Goal: Task Accomplishment & Management: Manage account settings

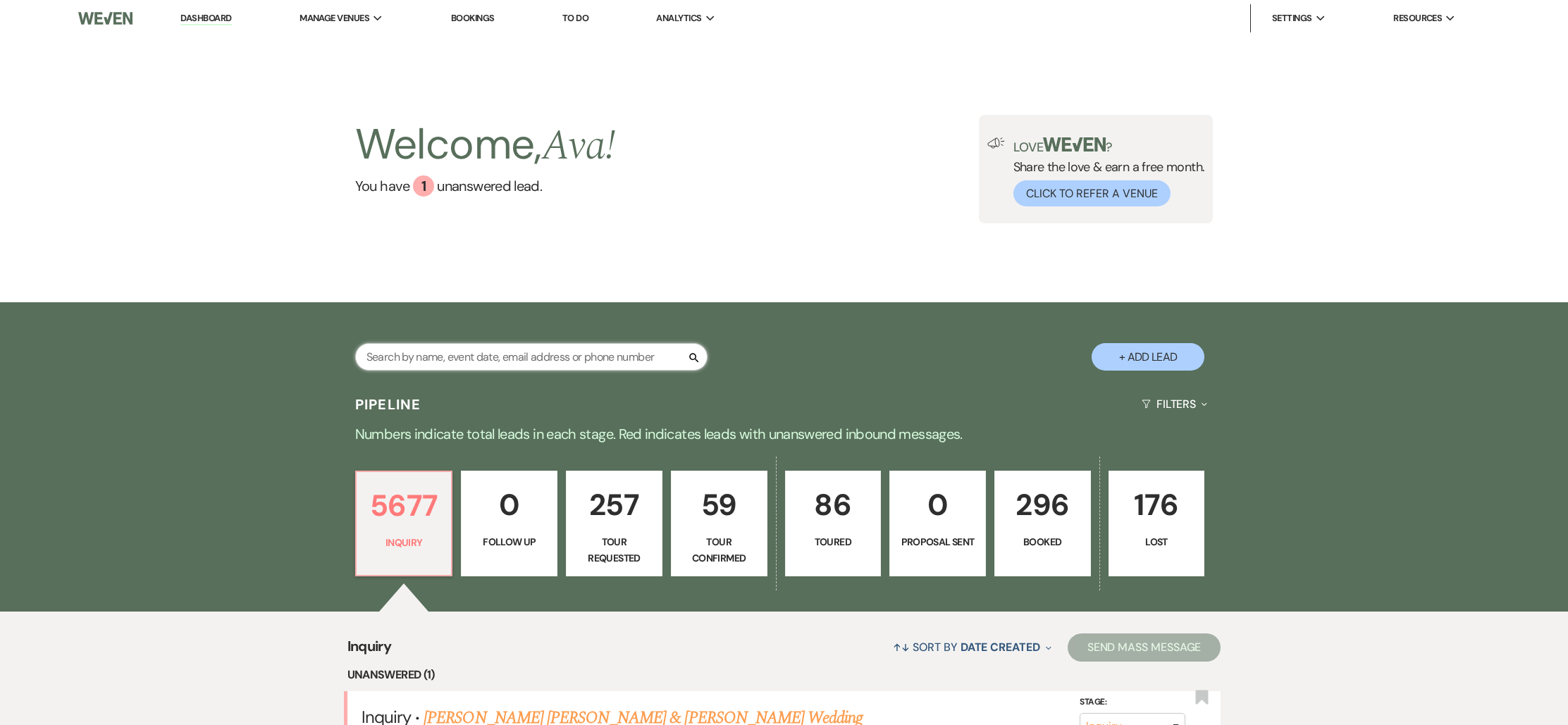
click at [547, 359] on input "text" at bounding box center [531, 357] width 353 height 28
type input "Sep"
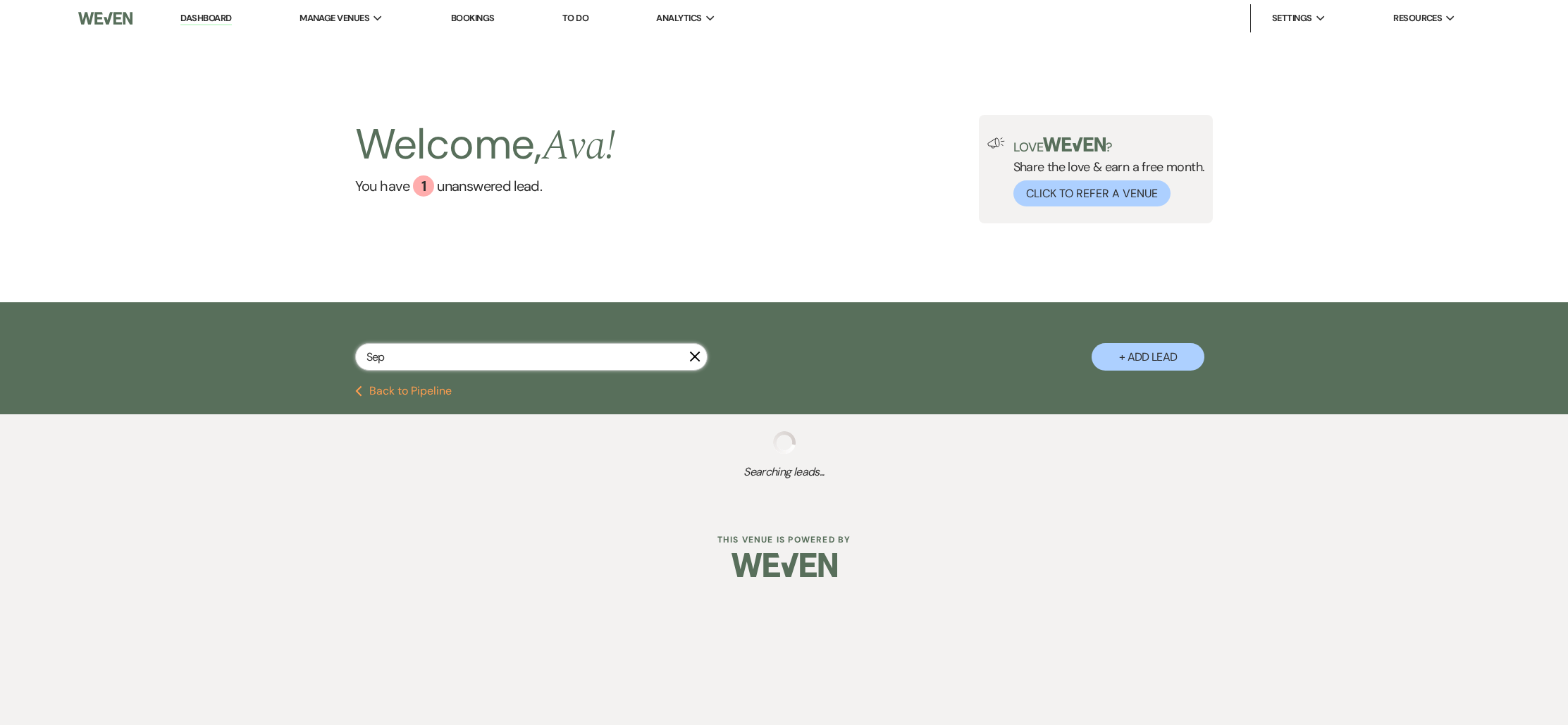
select select "8"
select select "4"
select select "8"
select select "10"
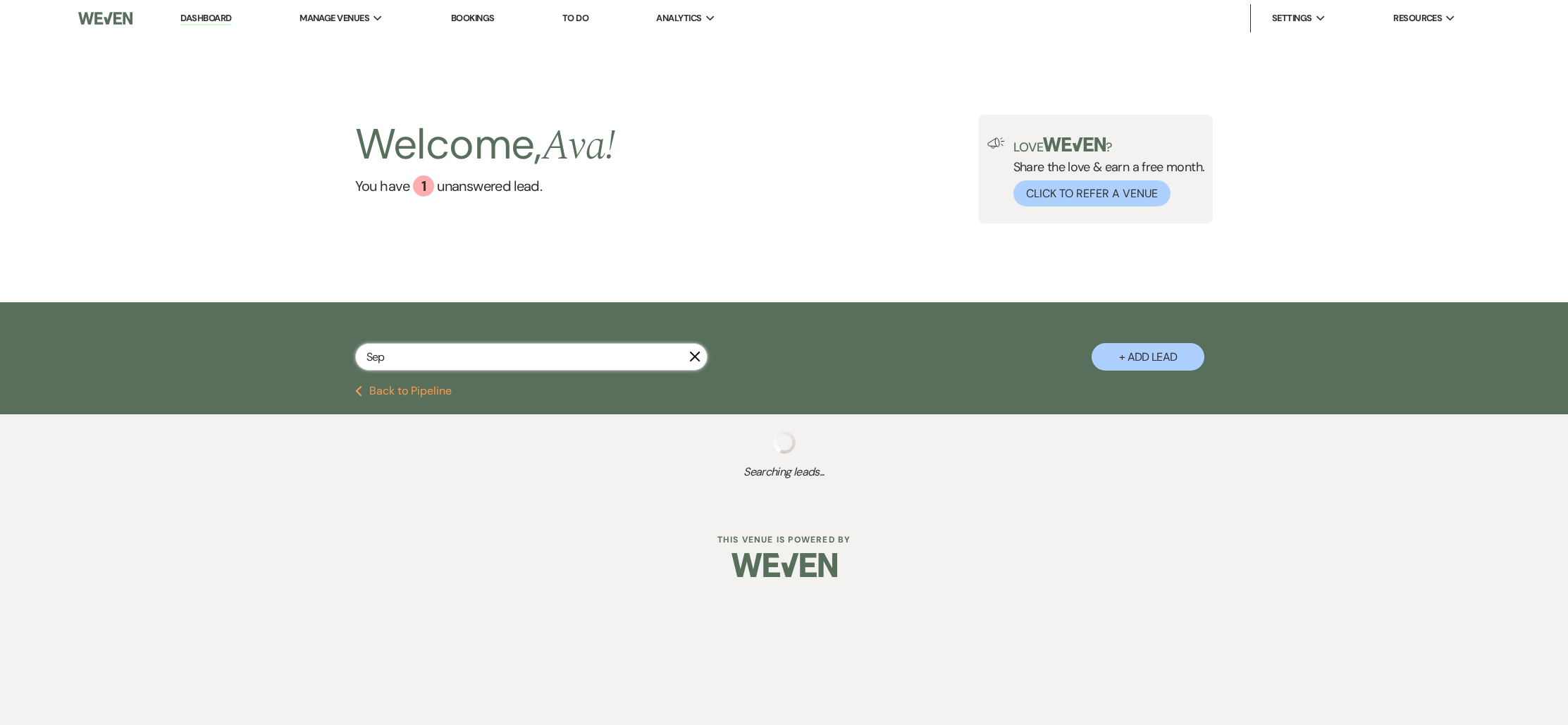
select select "4"
select select "8"
select select "10"
select select "2"
select select "8"
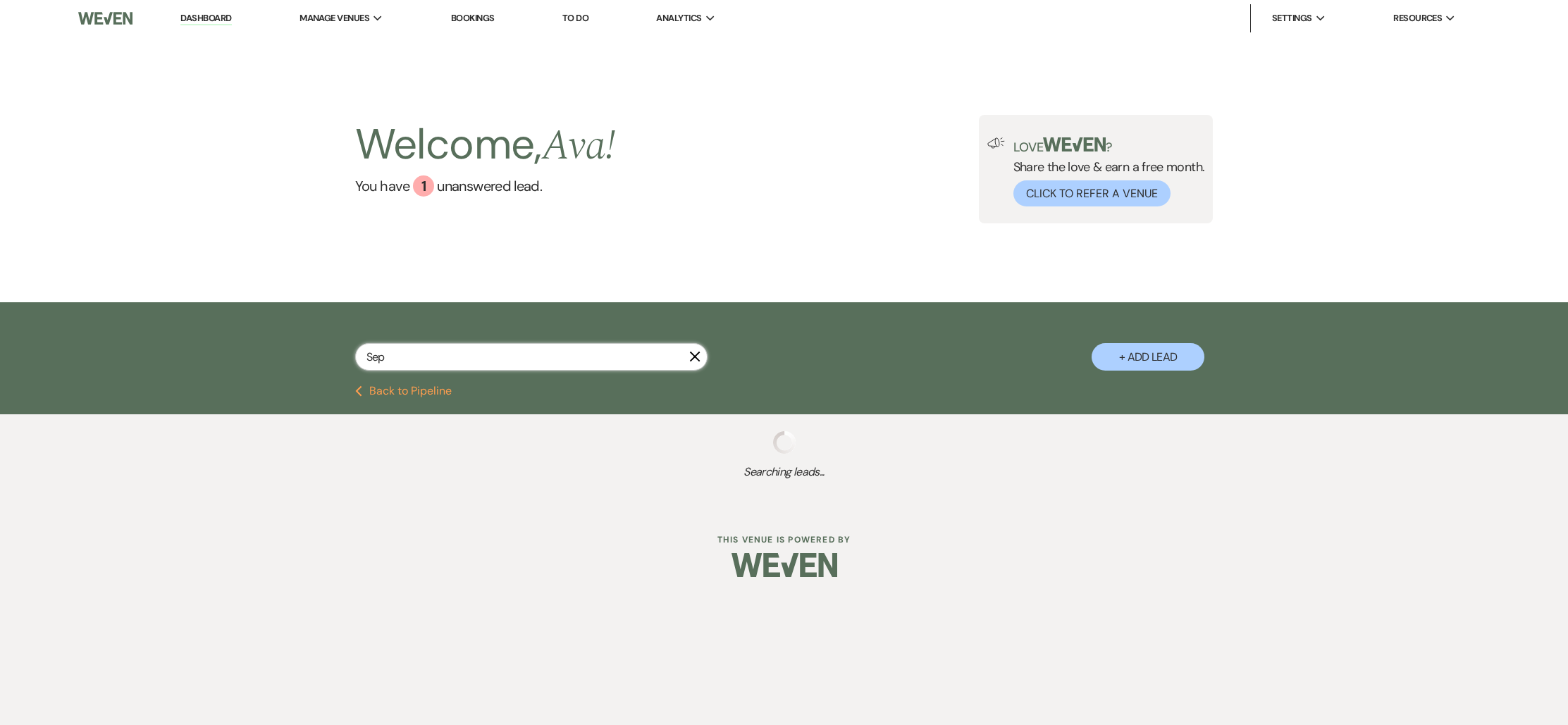
select select "1"
select select "2"
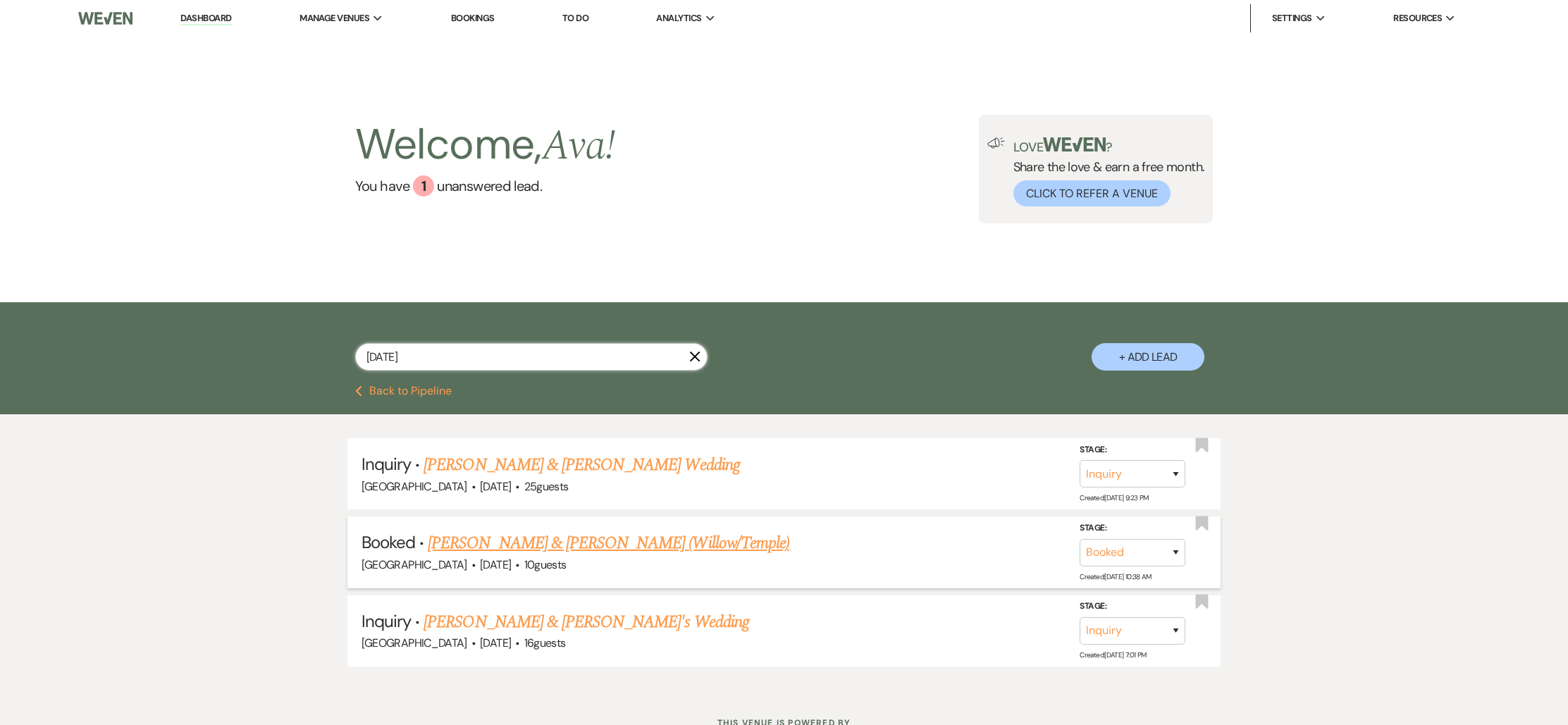
type input "[DATE]"
click at [537, 548] on link "[PERSON_NAME] & [PERSON_NAME] (Willow/Temple)" at bounding box center [609, 544] width 361 height 25
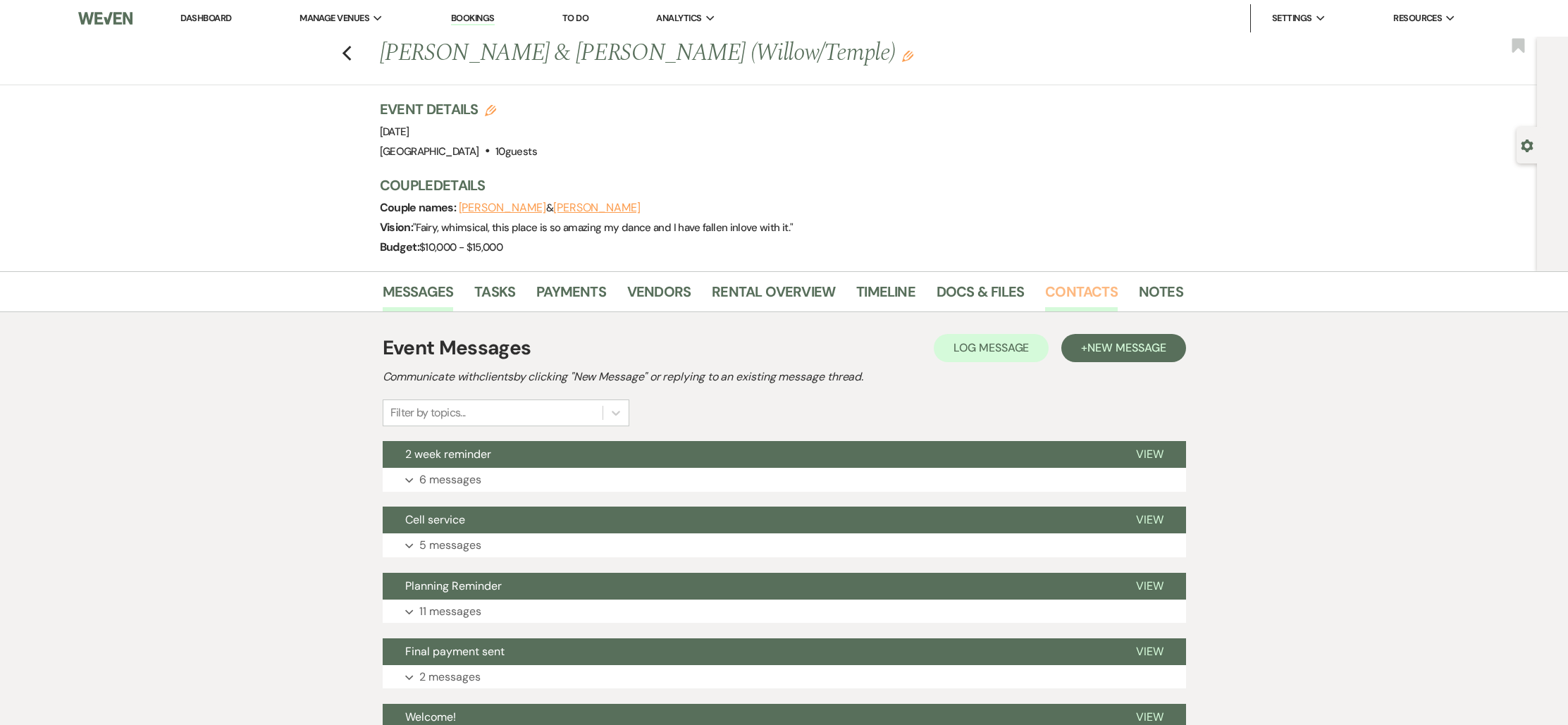
click at [1084, 296] on link "Contacts" at bounding box center [1082, 296] width 73 height 31
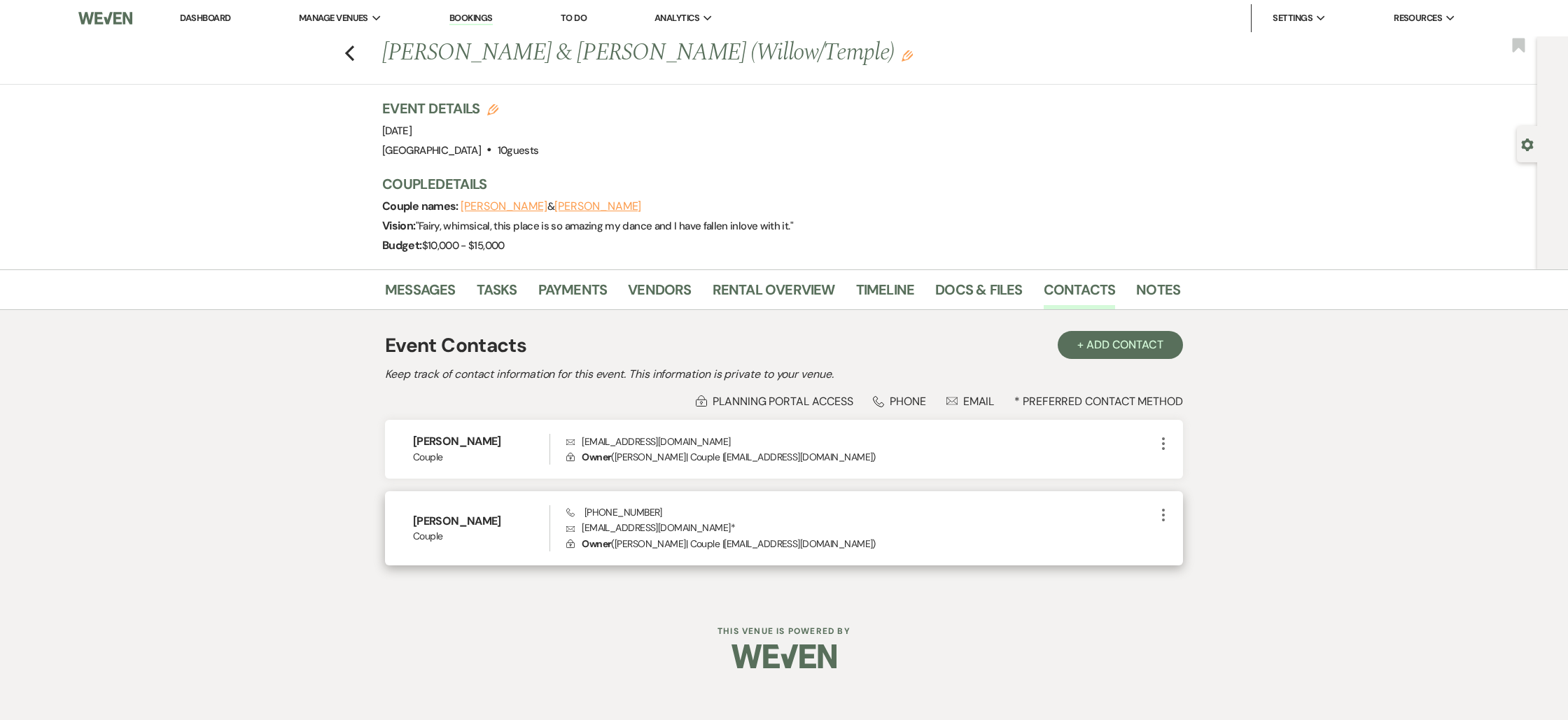
drag, startPoint x: 585, startPoint y: 511, endPoint x: 673, endPoint y: 510, distance: 88.0
click at [679, 511] on div "Phone [PHONE_NUMBER] Envelope [EMAIL_ADDRESS][DOMAIN_NAME] * Lock Owner ( [PERS…" at bounding box center [860, 528] width 589 height 46
drag, startPoint x: 651, startPoint y: 511, endPoint x: 582, endPoint y: 512, distance: 69.0
click at [582, 512] on span "Phone [PHONE_NUMBER]" at bounding box center [614, 512] width 96 height 13
copy span "[PHONE_NUMBER]"
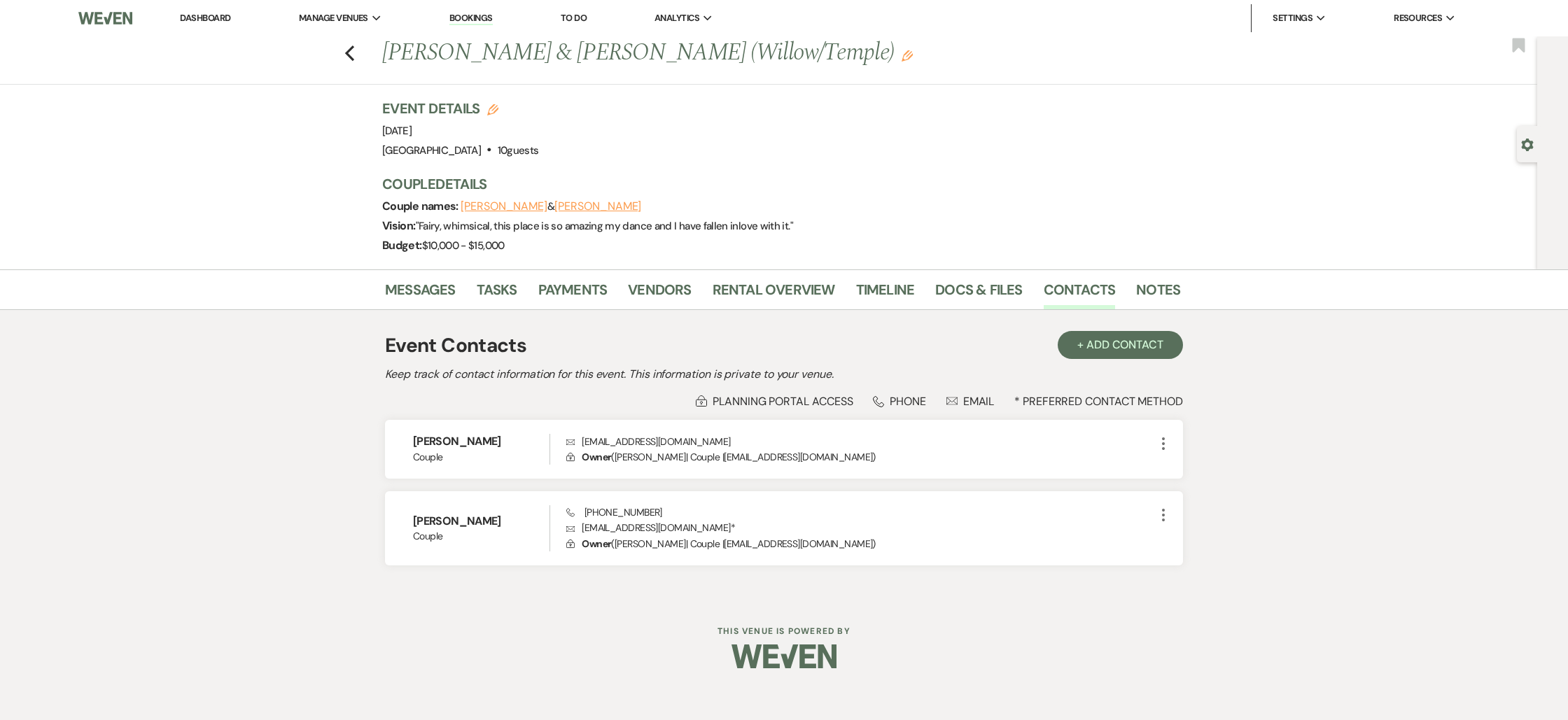
click at [1173, 198] on div "Event Details Edit Event Date: [DATE] Venue: [GEOGRAPHIC_DATA] . 10 guests Venu…" at bounding box center [781, 183] width 798 height 171
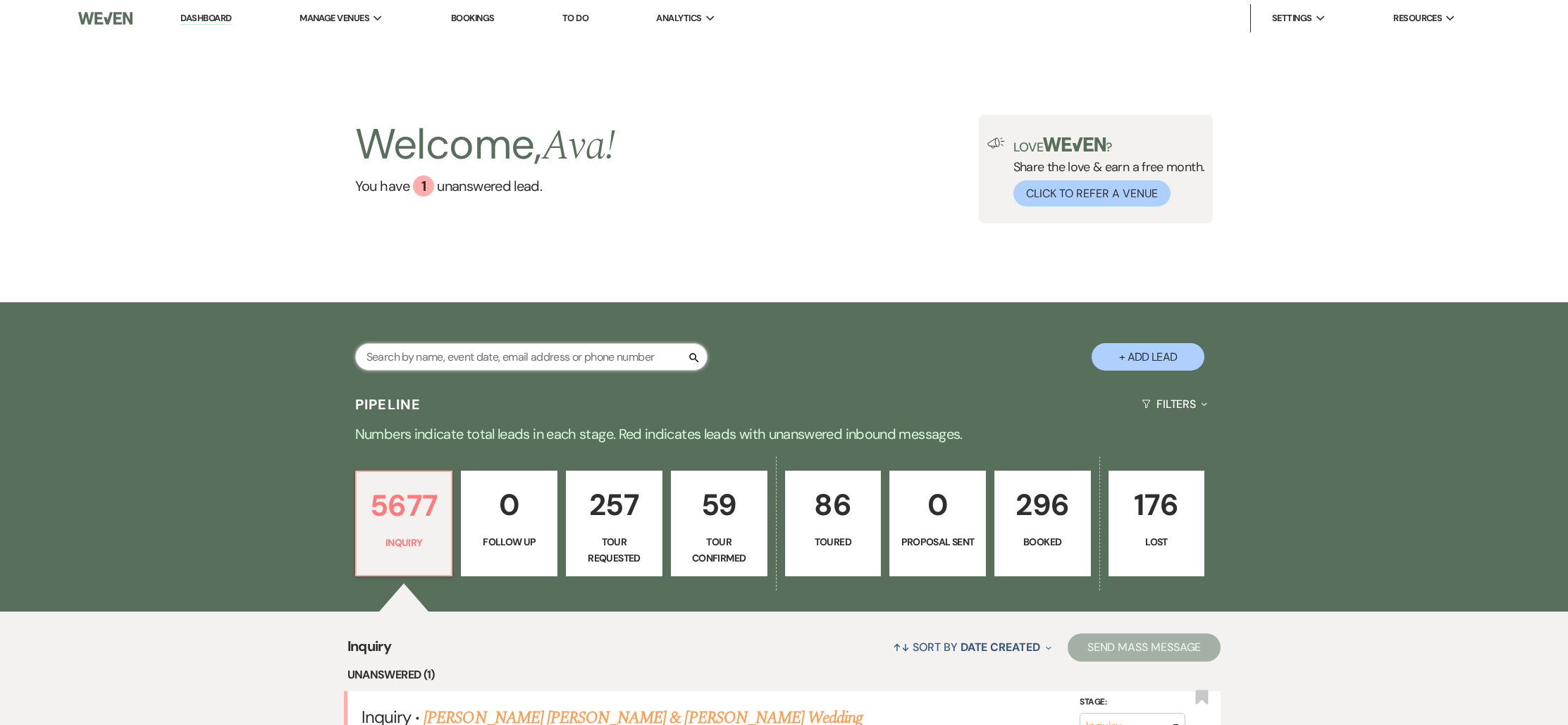
click at [588, 357] on input "text" at bounding box center [531, 357] width 353 height 28
type input "edward"
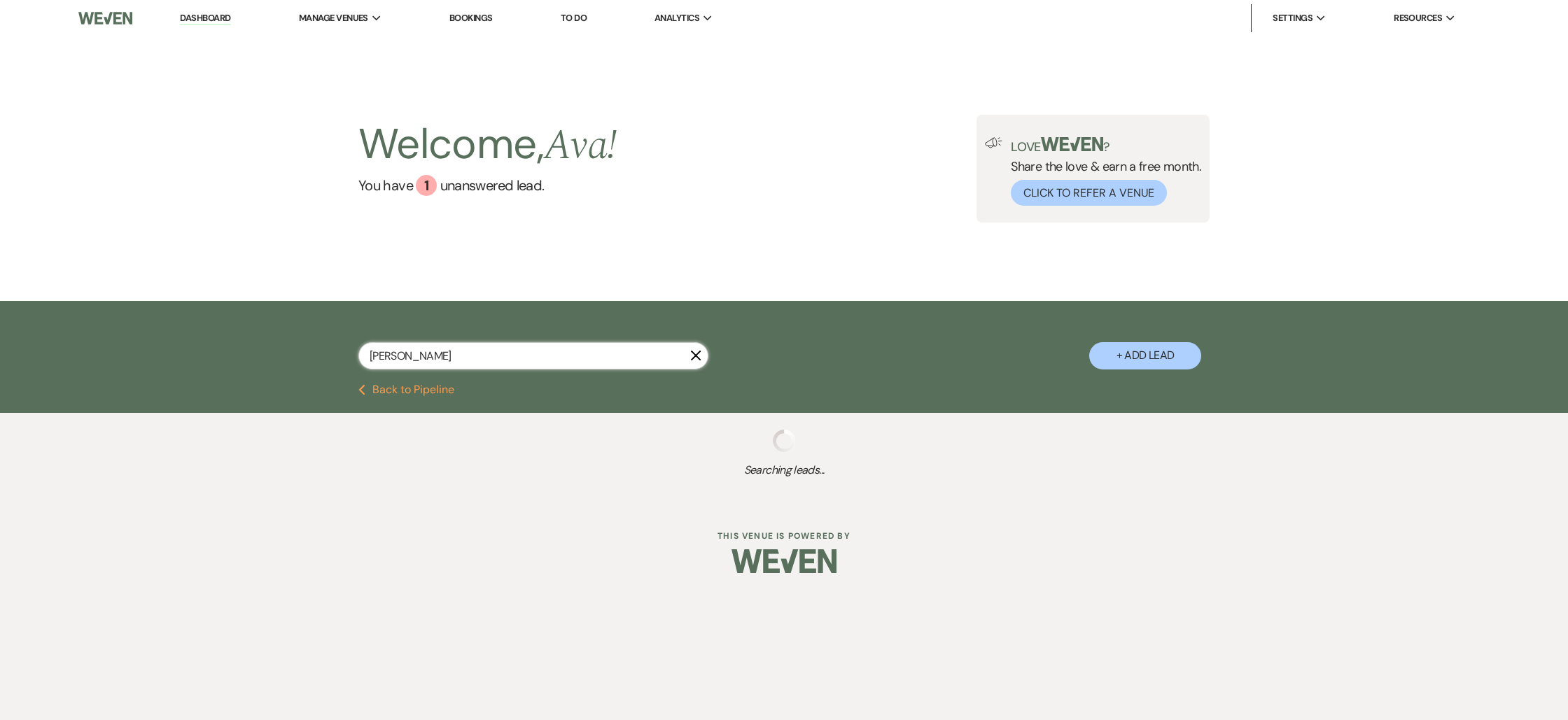
select select "5"
select select "8"
select select "4"
select select "8"
select select "4"
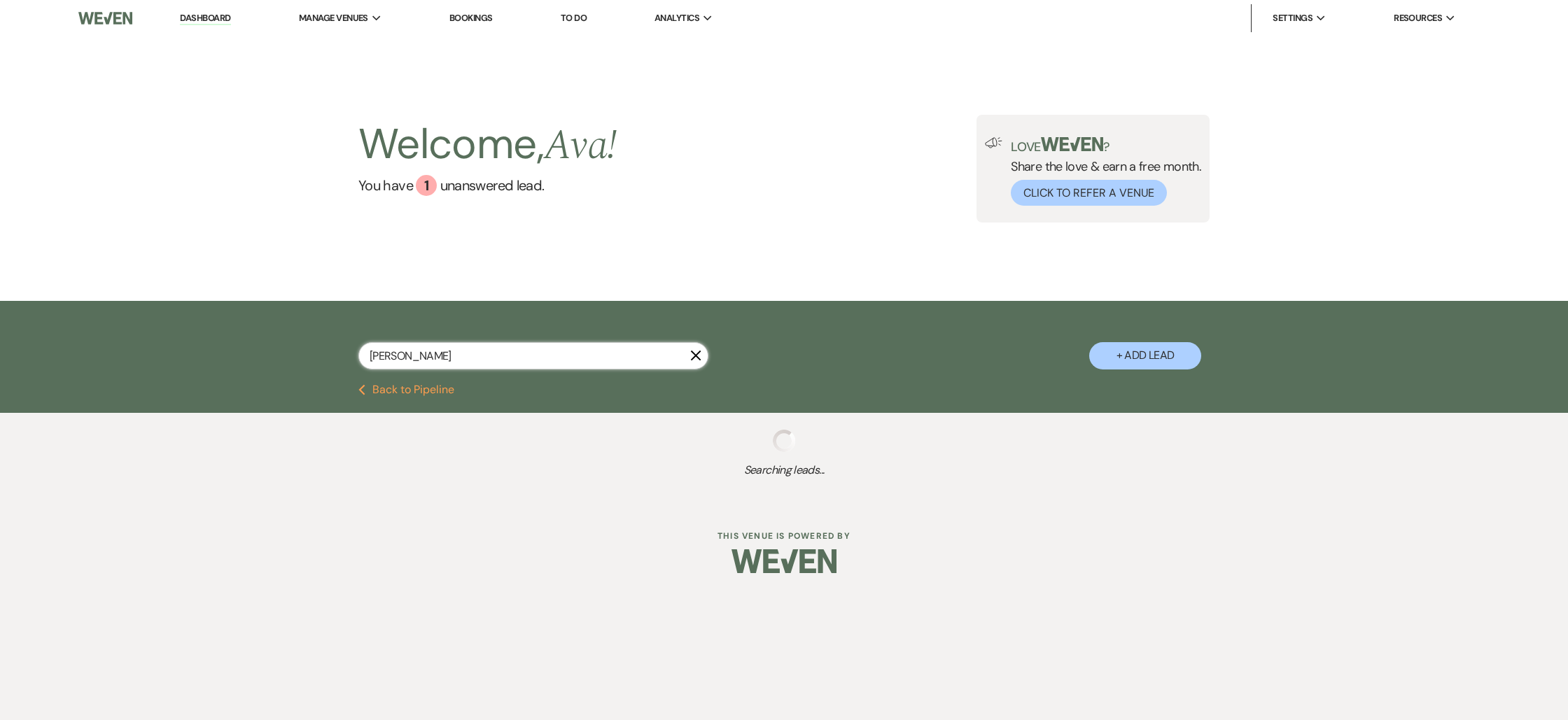
select select "2"
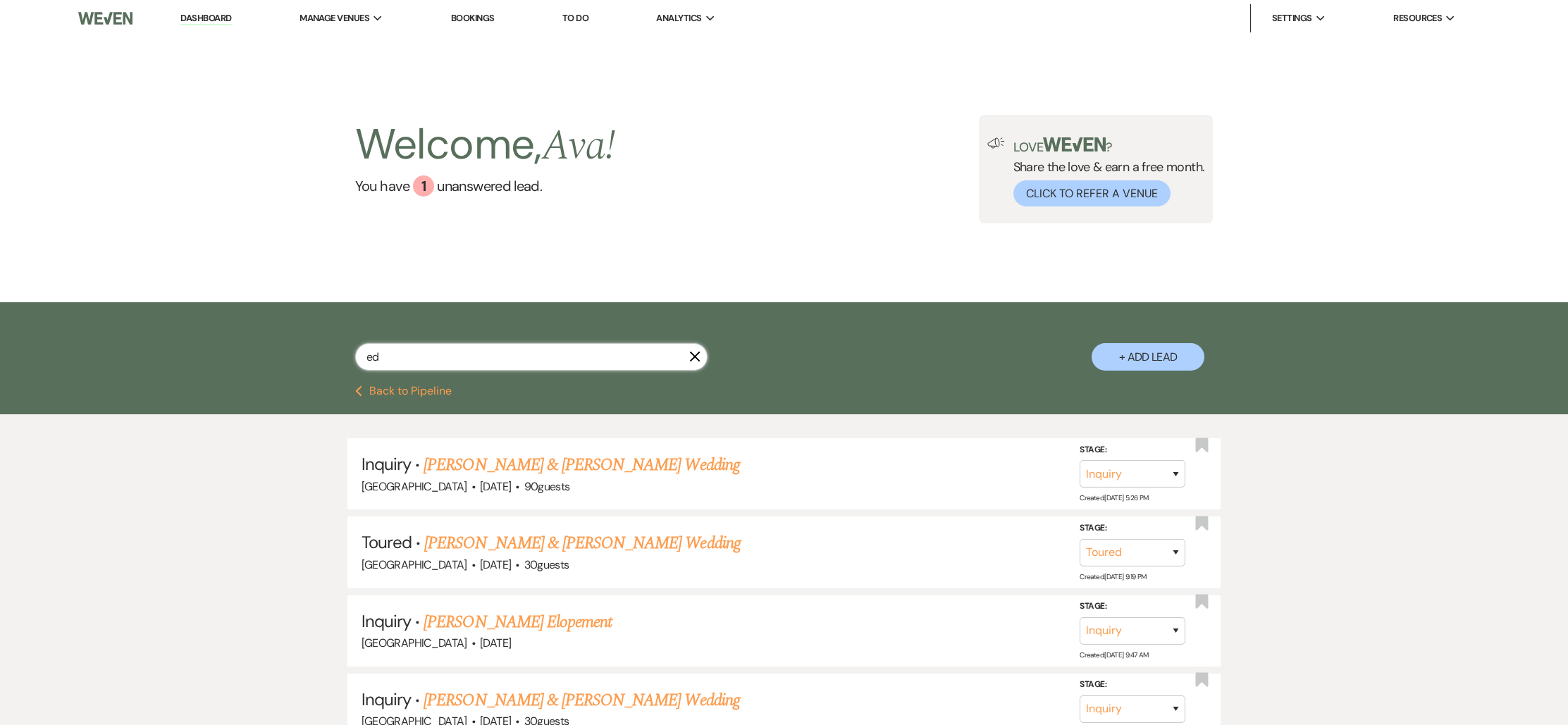
type input "e"
type input "alexandria"
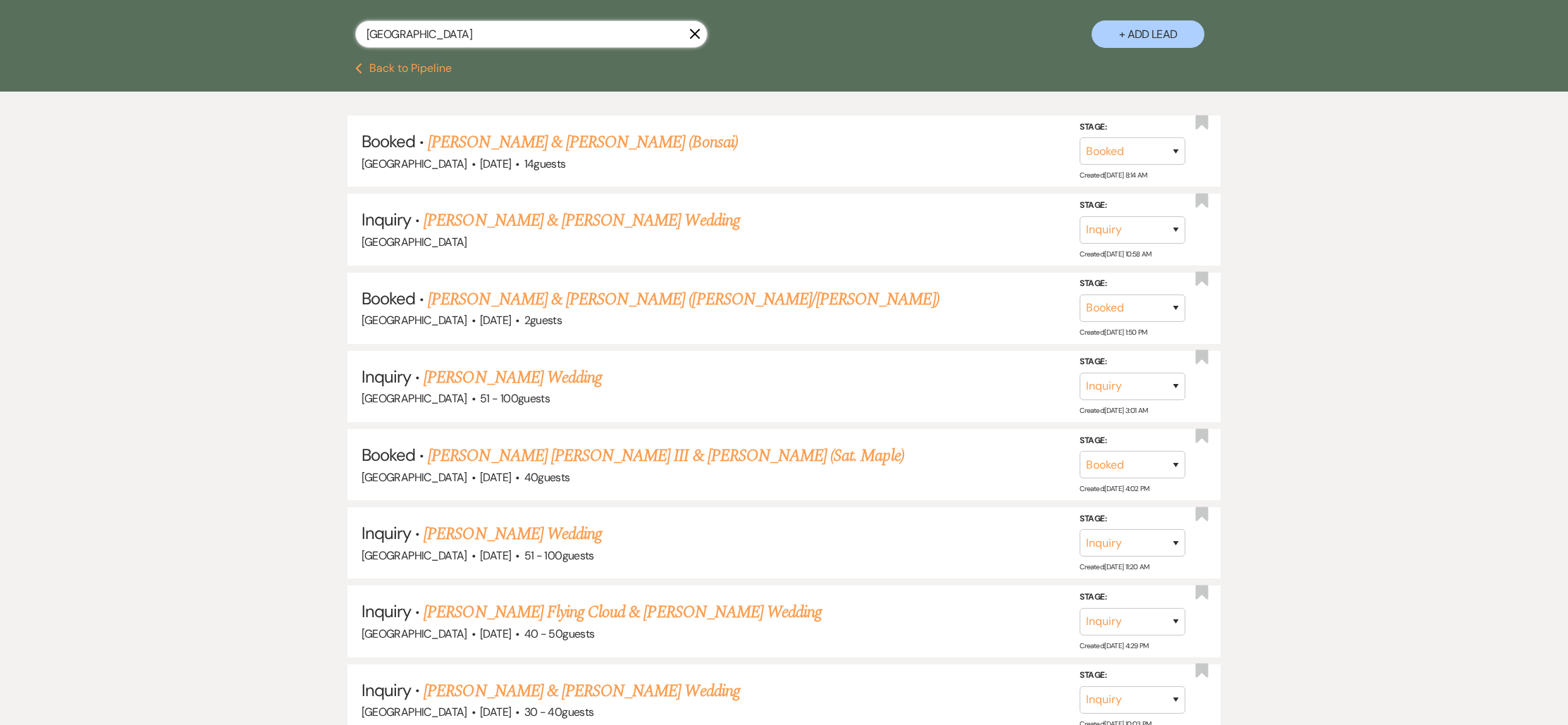
scroll to position [347, 0]
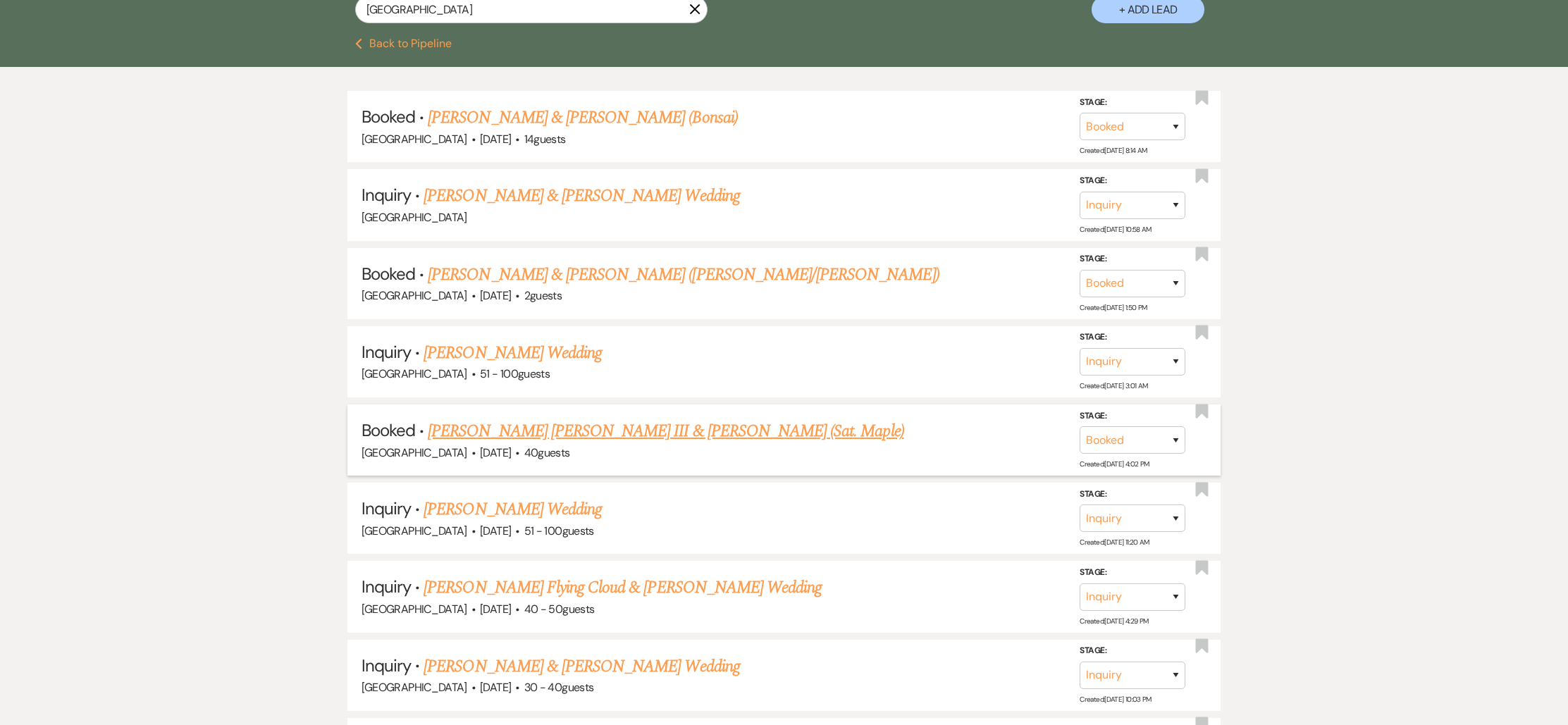
click at [488, 427] on link "Edward Thomas Murray III & Alexandria Salsa (Sat. Maple)" at bounding box center [666, 431] width 476 height 25
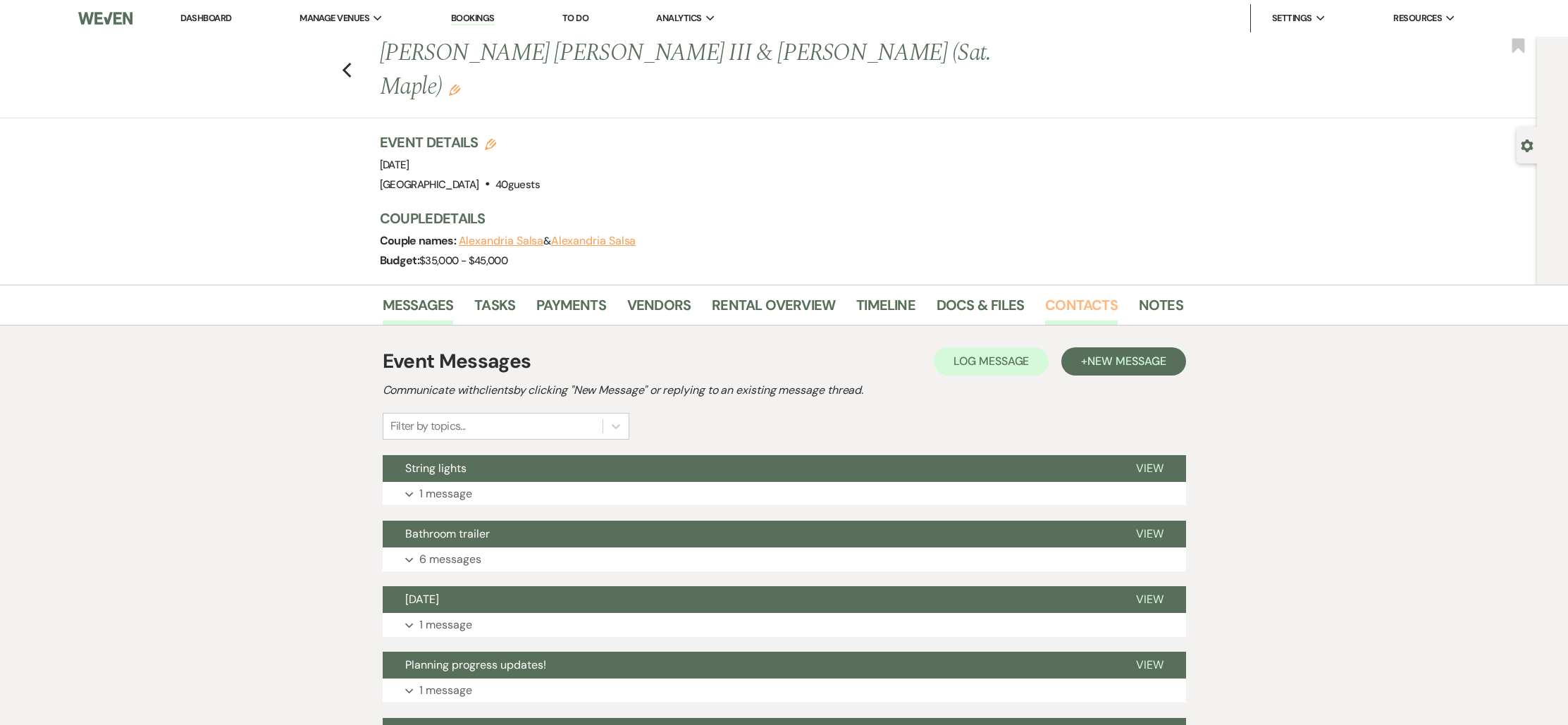
click at [1062, 294] on link "Contacts" at bounding box center [1082, 309] width 73 height 31
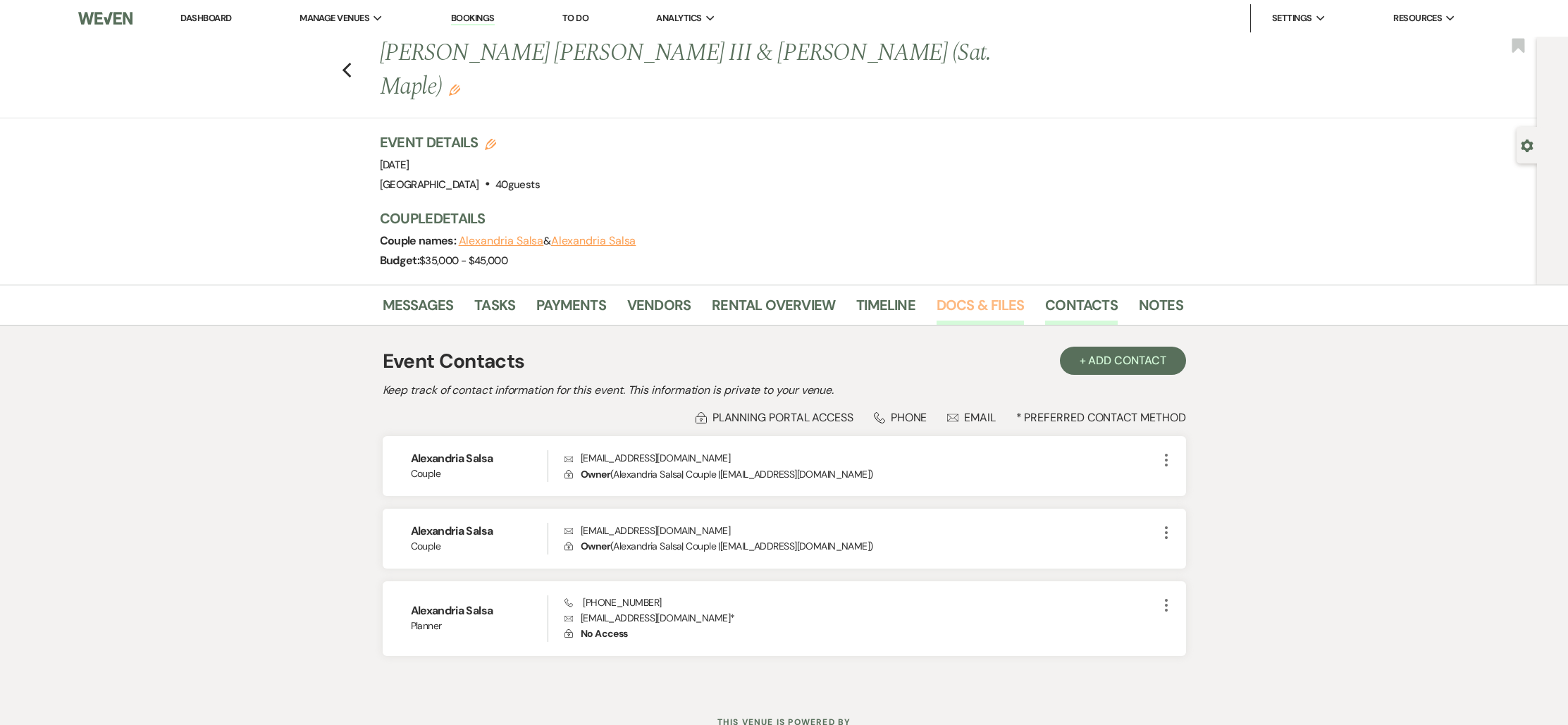
click at [947, 294] on link "Docs & Files" at bounding box center [981, 309] width 87 height 31
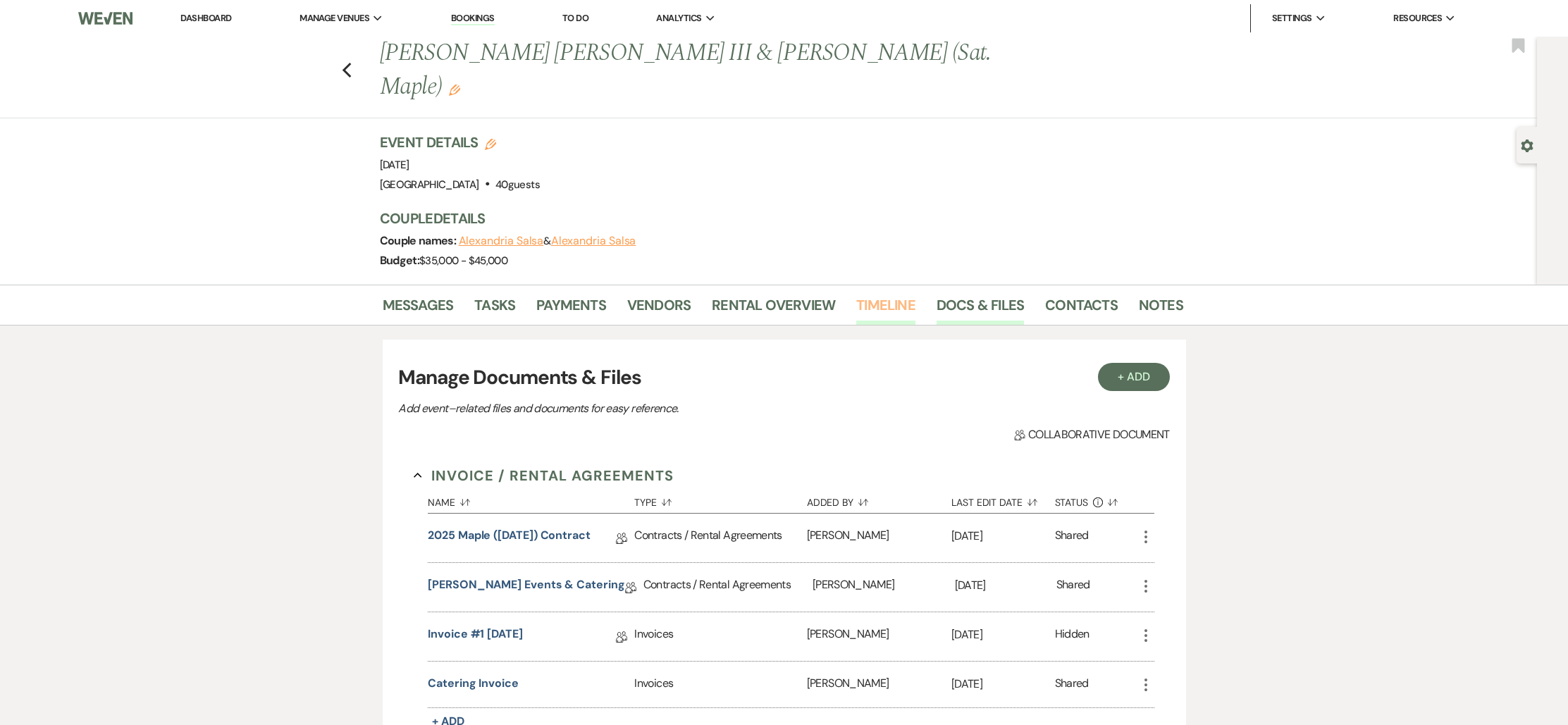
click at [874, 294] on link "Timeline" at bounding box center [885, 309] width 59 height 31
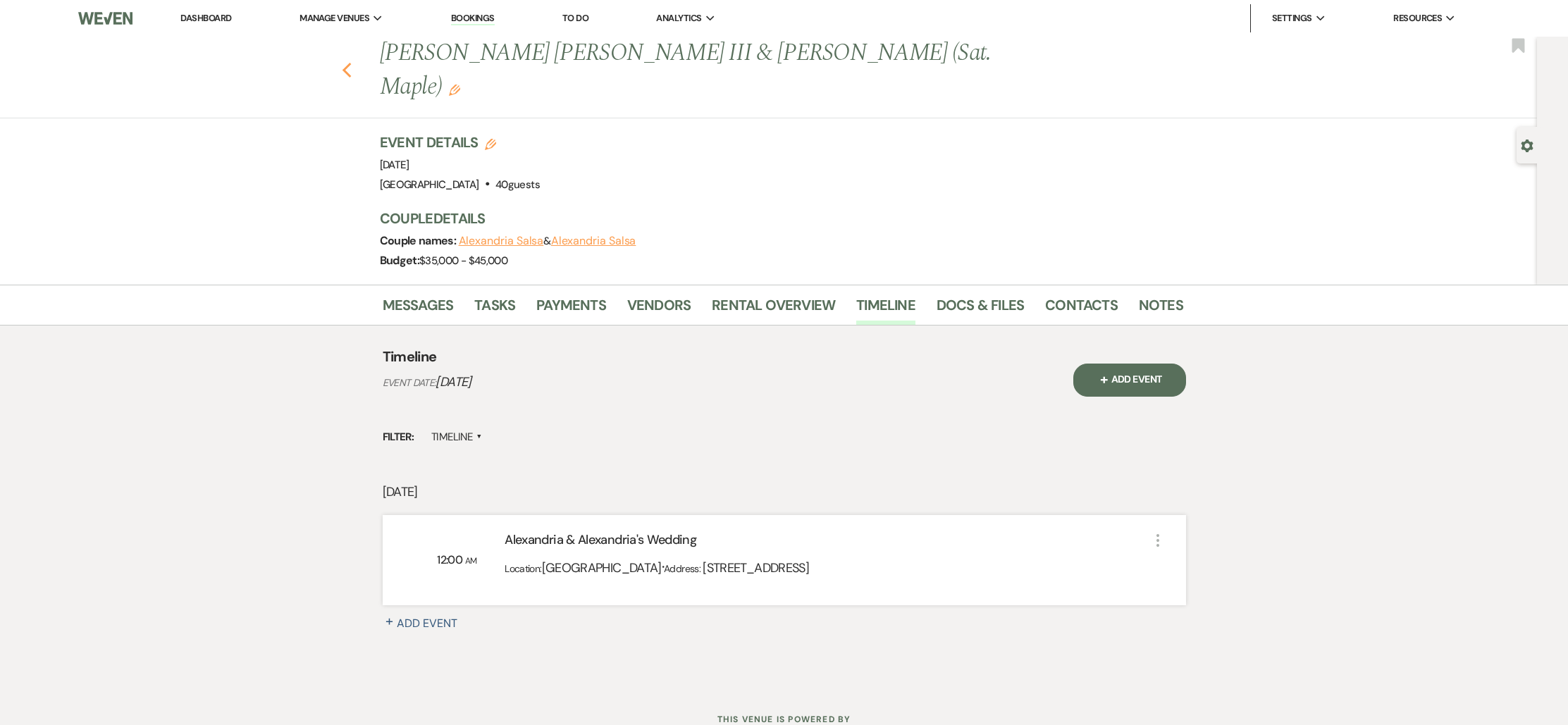
click at [350, 62] on icon "Previous" at bounding box center [346, 70] width 10 height 17
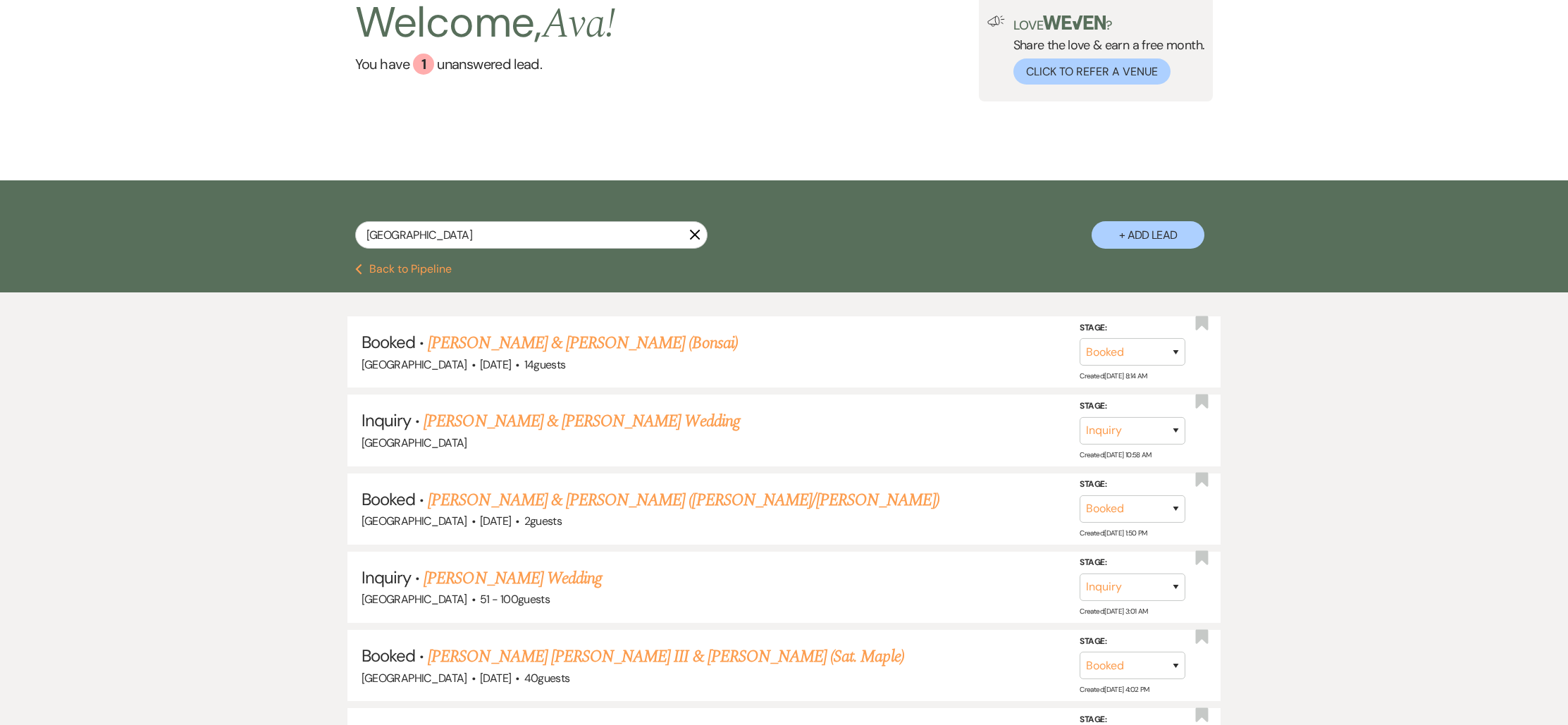
scroll to position [73, 0]
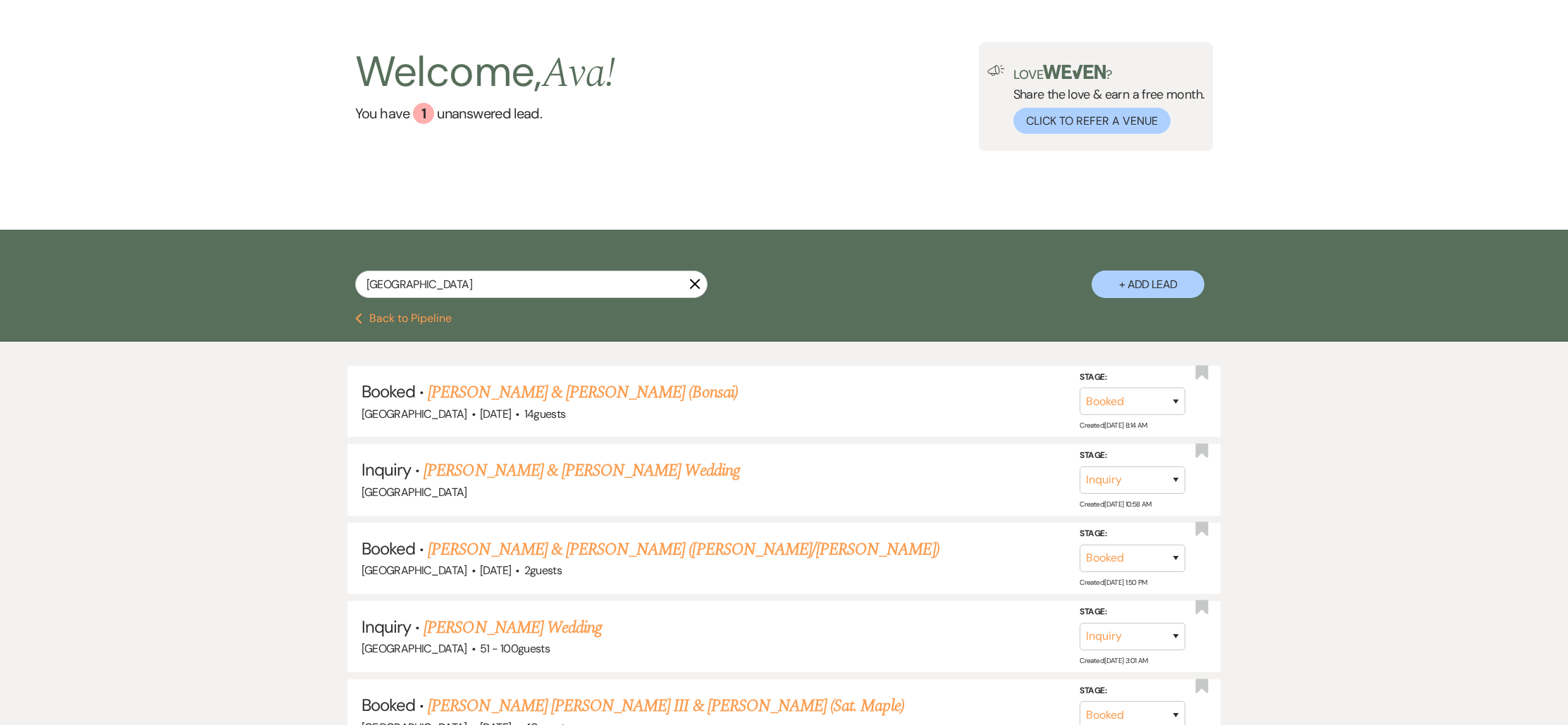
click at [692, 283] on use "button" at bounding box center [694, 284] width 10 height 10
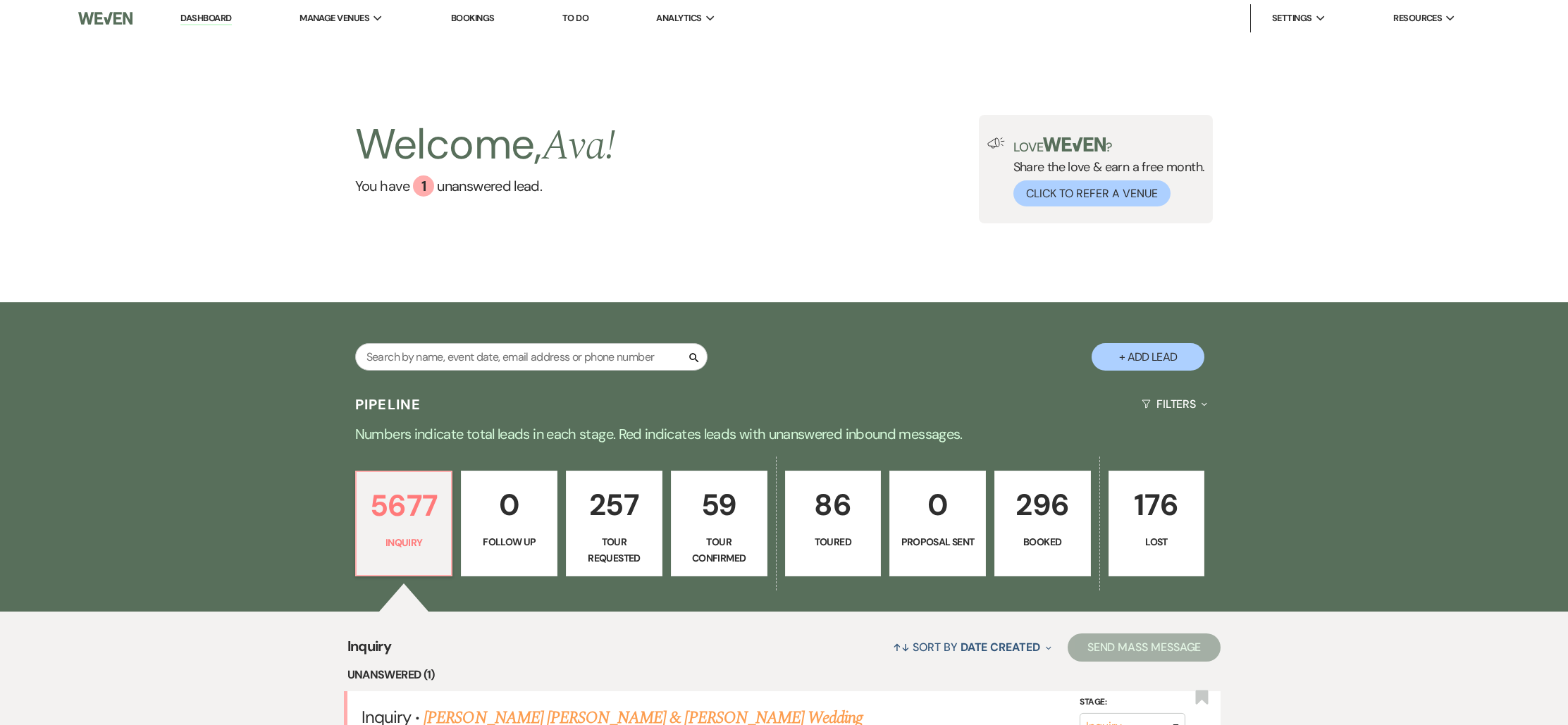
click at [1061, 542] on p "Booked" at bounding box center [1042, 542] width 78 height 16
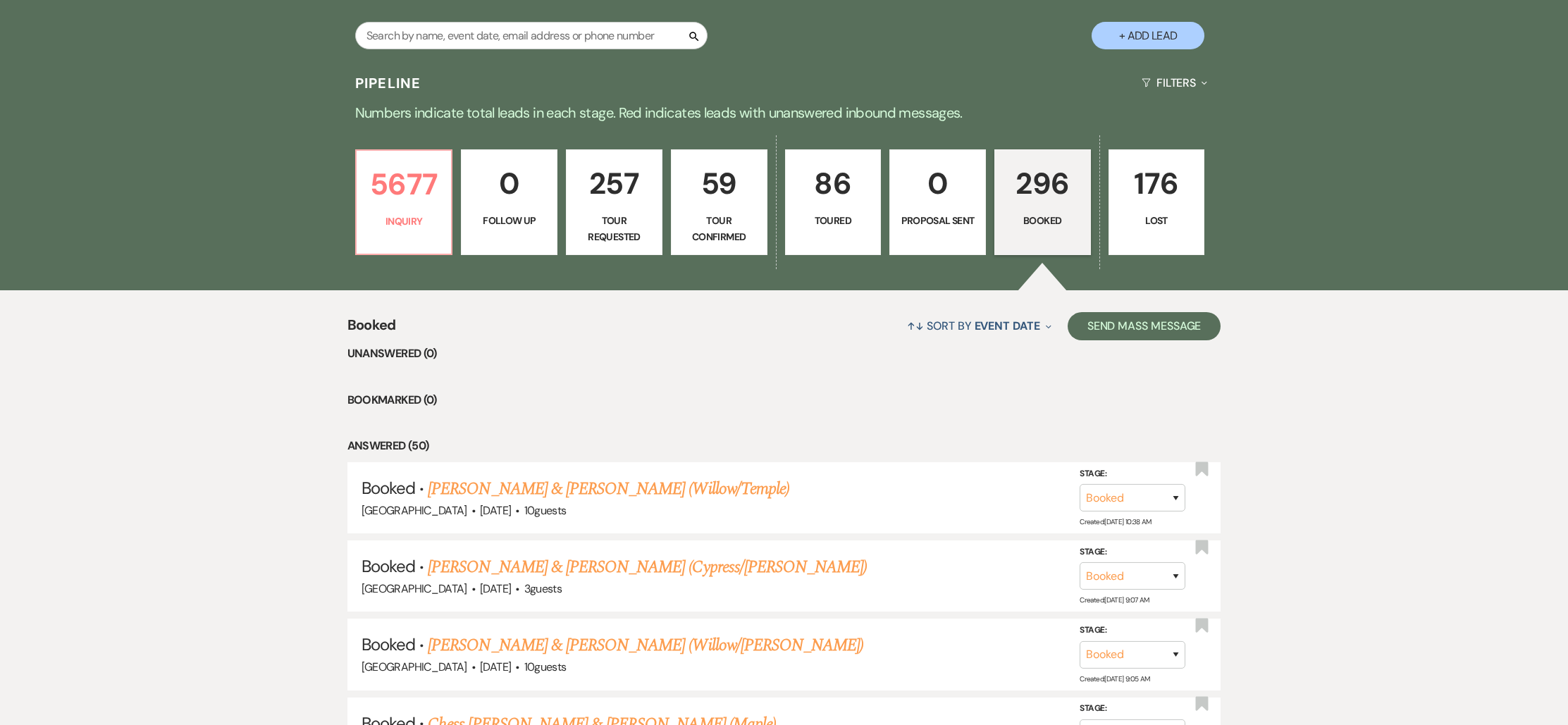
scroll to position [391, 0]
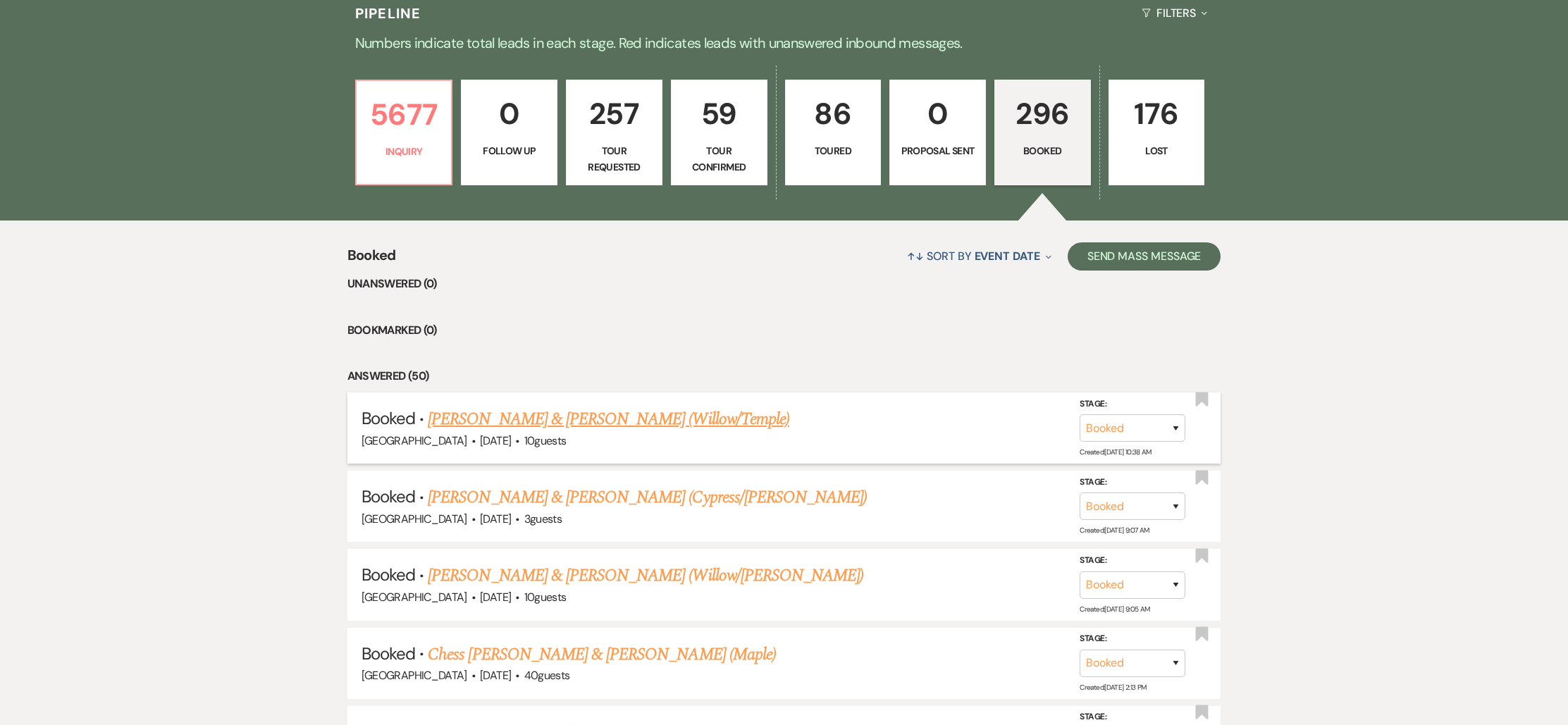
click at [702, 420] on link "[PERSON_NAME] & [PERSON_NAME] (Willow/Temple)" at bounding box center [609, 419] width 361 height 25
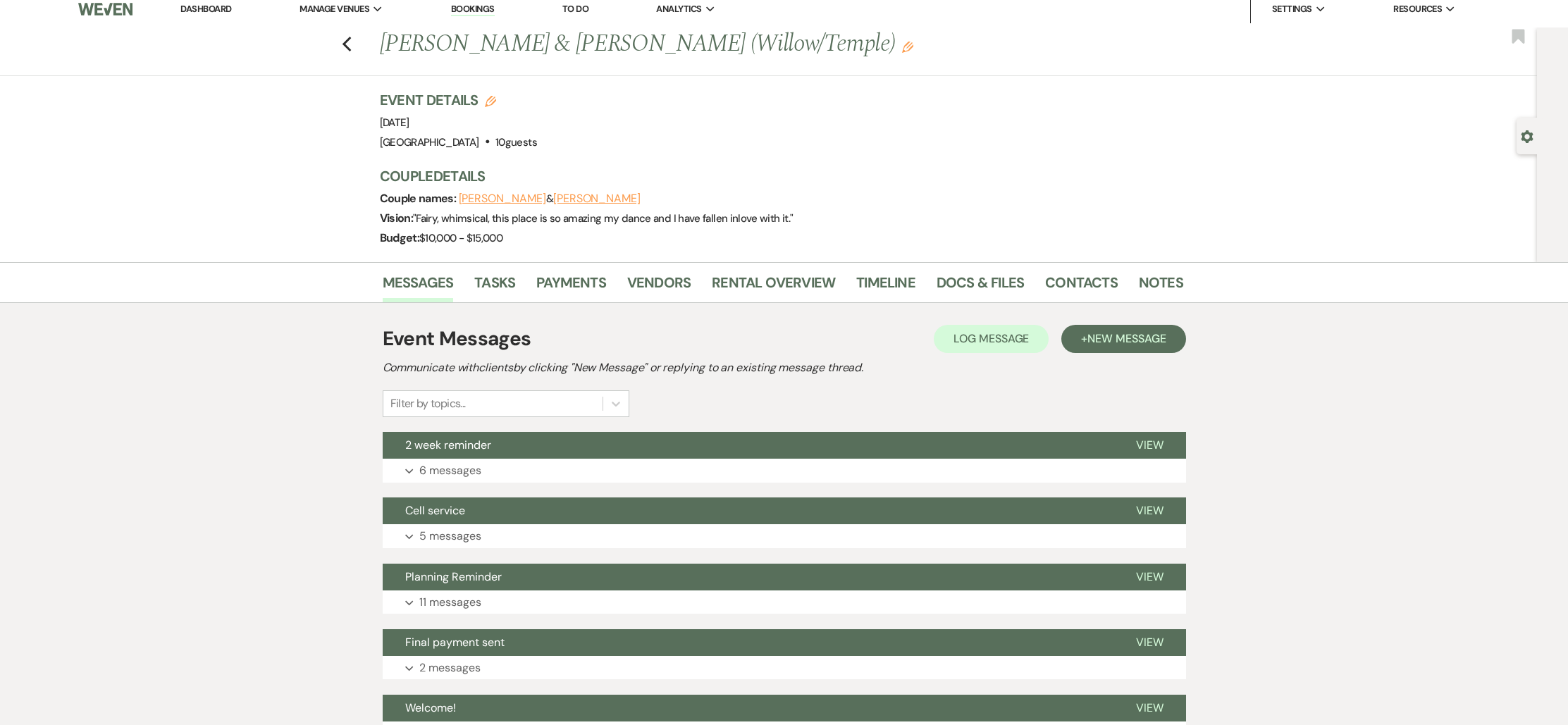
scroll to position [17, 0]
